Goal: Information Seeking & Learning: Check status

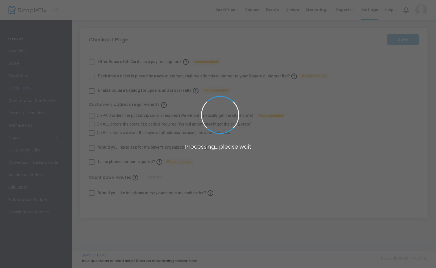
checkbox input "true"
type input "45"
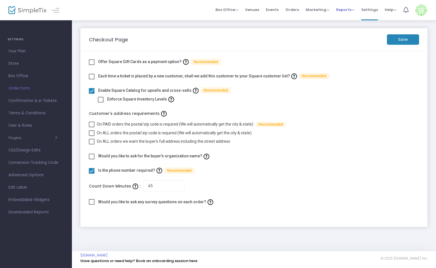
click at [350, 9] on span "Reports" at bounding box center [345, 9] width 18 height 5
click at [352, 42] on li "Download" at bounding box center [354, 41] width 37 height 11
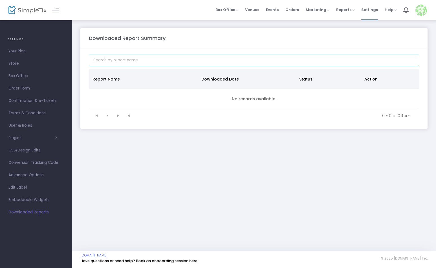
click at [196, 61] on input at bounding box center [254, 61] width 330 height 12
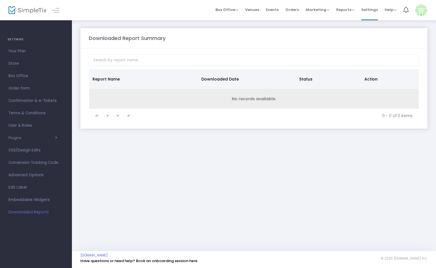
click at [278, 97] on td "No records available." at bounding box center [253, 99] width 329 height 20
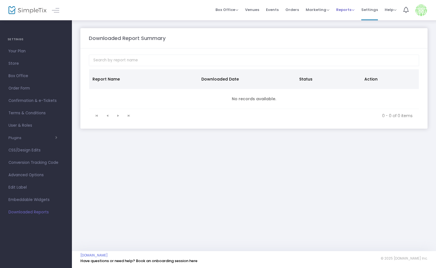
click at [346, 10] on span "Reports" at bounding box center [345, 9] width 18 height 5
click at [353, 18] on li "Analytics" at bounding box center [354, 19] width 37 height 11
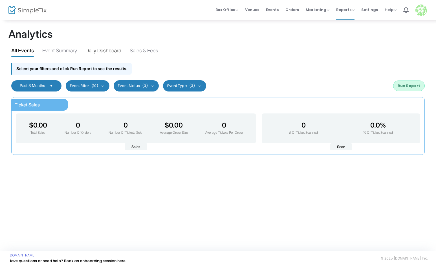
click at [117, 50] on div "Daily Dashboard" at bounding box center [103, 52] width 36 height 10
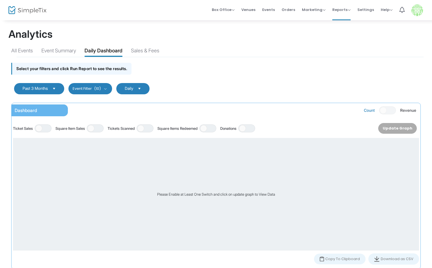
click at [54, 90] on span "Select" at bounding box center [54, 88] width 9 height 9
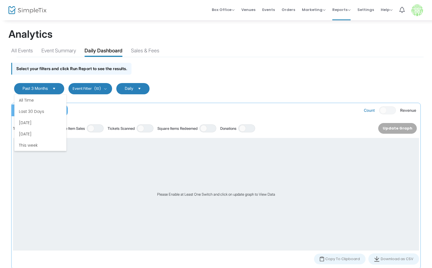
scroll to position [34, 0]
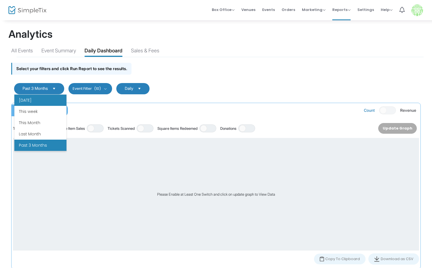
click at [44, 101] on li "[DATE]" at bounding box center [40, 100] width 52 height 11
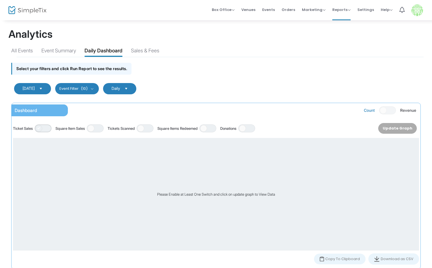
click at [45, 128] on span "ON OFF" at bounding box center [43, 129] width 17 height 8
click at [405, 129] on button "Update Graph" at bounding box center [399, 128] width 35 height 11
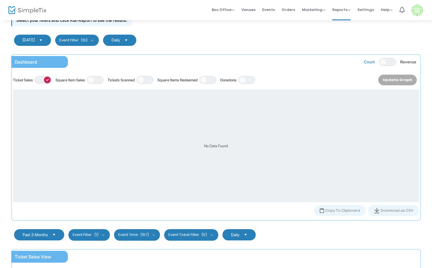
scroll to position [0, 0]
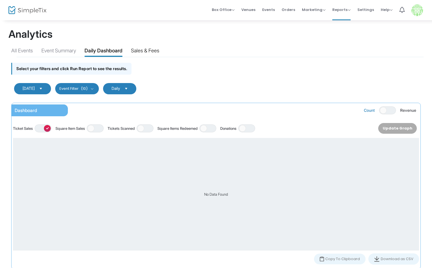
click at [157, 52] on div "Sales & Fees" at bounding box center [145, 52] width 28 height 10
